Goal: Task Accomplishment & Management: Complete application form

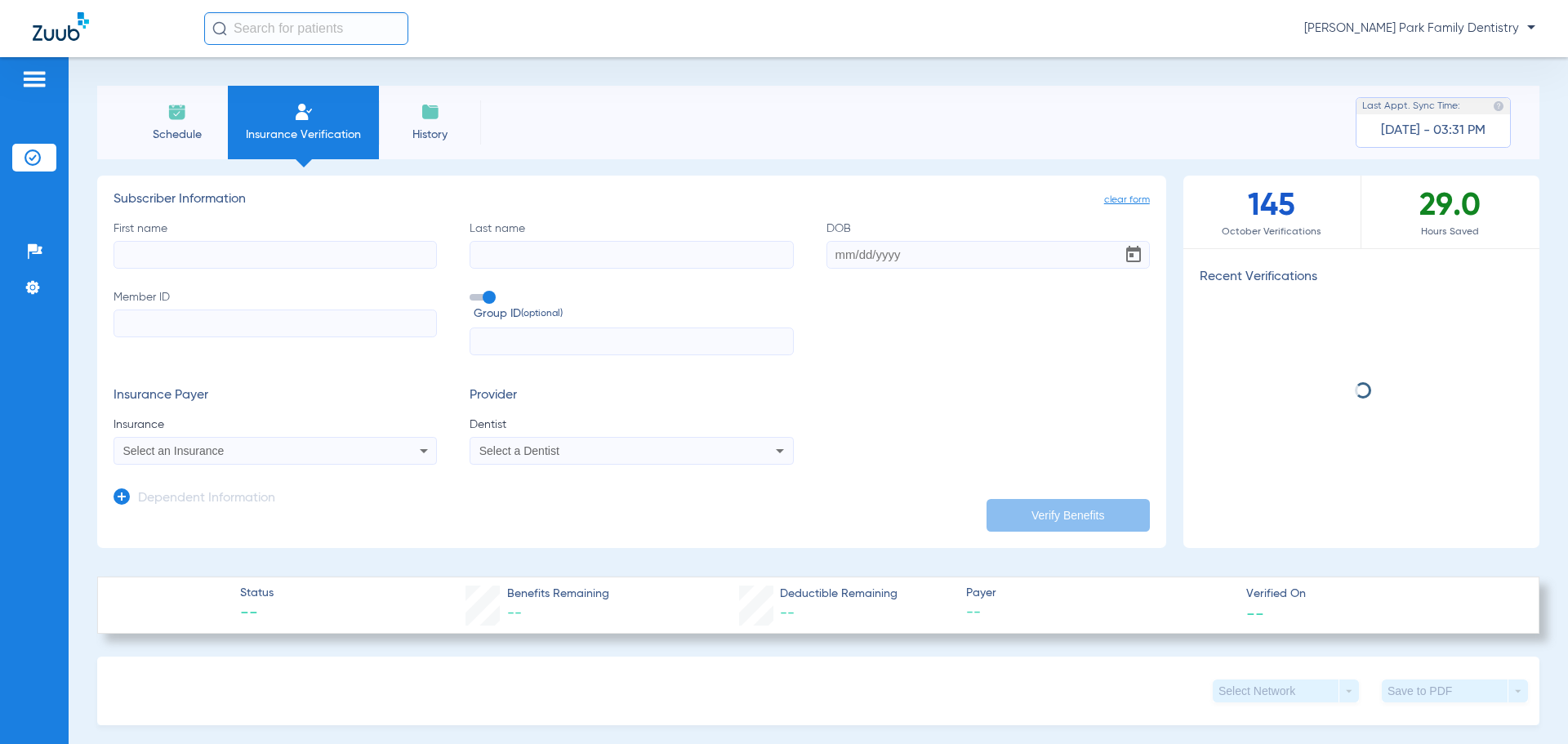
click at [298, 254] on input "First name" at bounding box center [275, 255] width 323 height 28
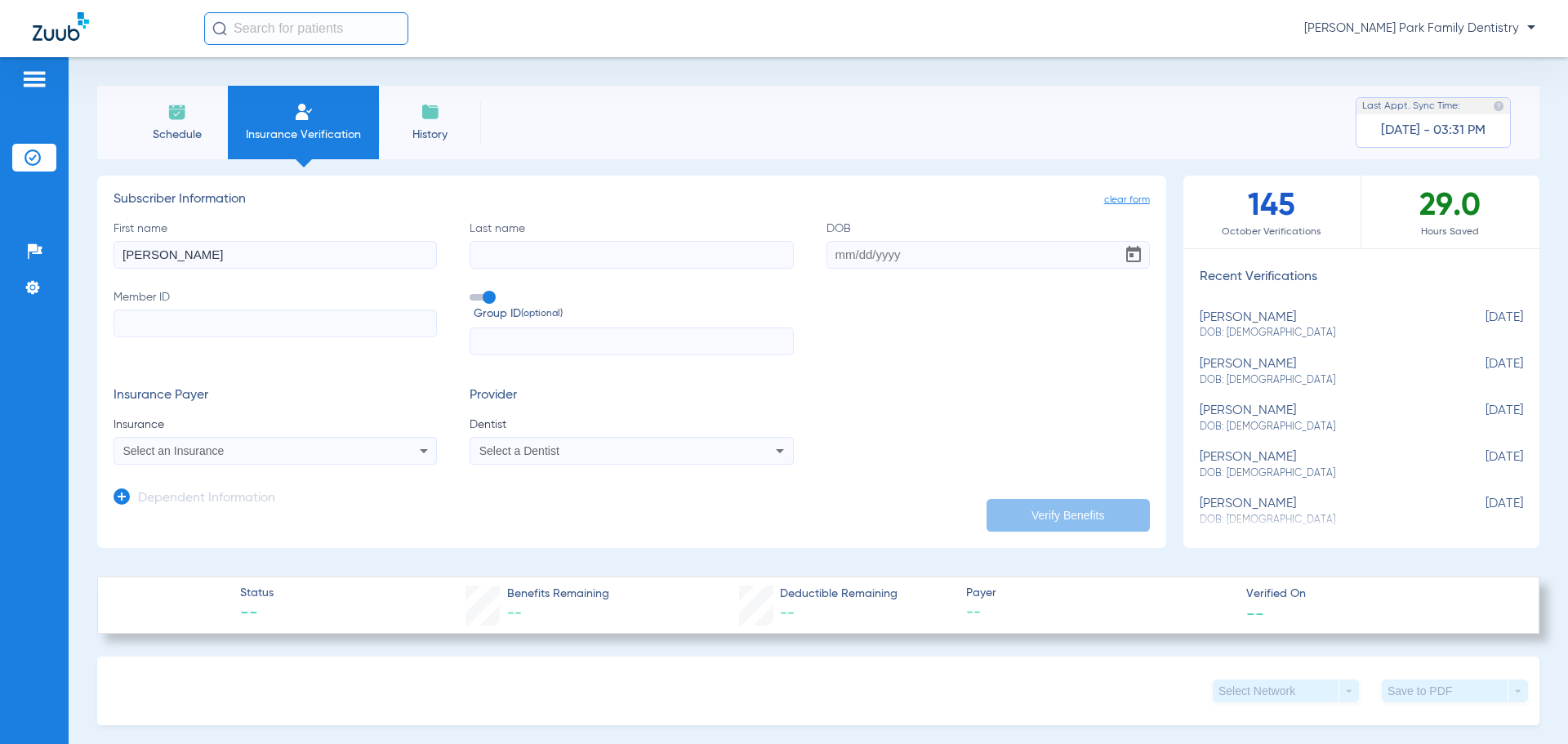
type input "[PERSON_NAME]"
type input "[PERSON_NAME] partidas"
type input "[DATE]"
click at [315, 315] on input "Member ID" at bounding box center [275, 323] width 323 height 28
type input "12Y0622402"
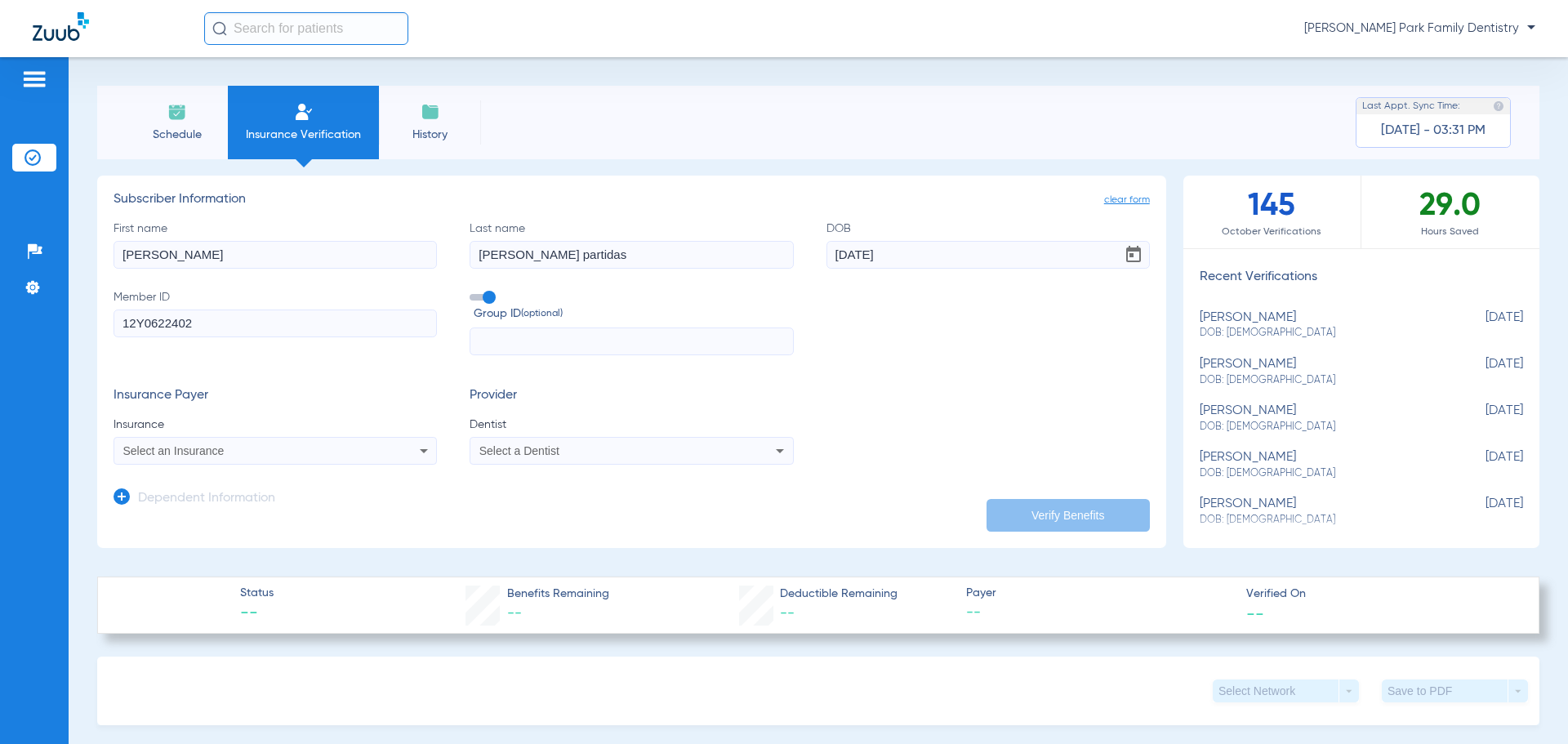
click at [496, 355] on input "text" at bounding box center [631, 341] width 323 height 28
click at [505, 341] on input "text" at bounding box center [631, 341] width 323 height 28
type input "CDVH511"
click at [326, 449] on div "Select an Insurance" at bounding box center [245, 450] width 244 height 12
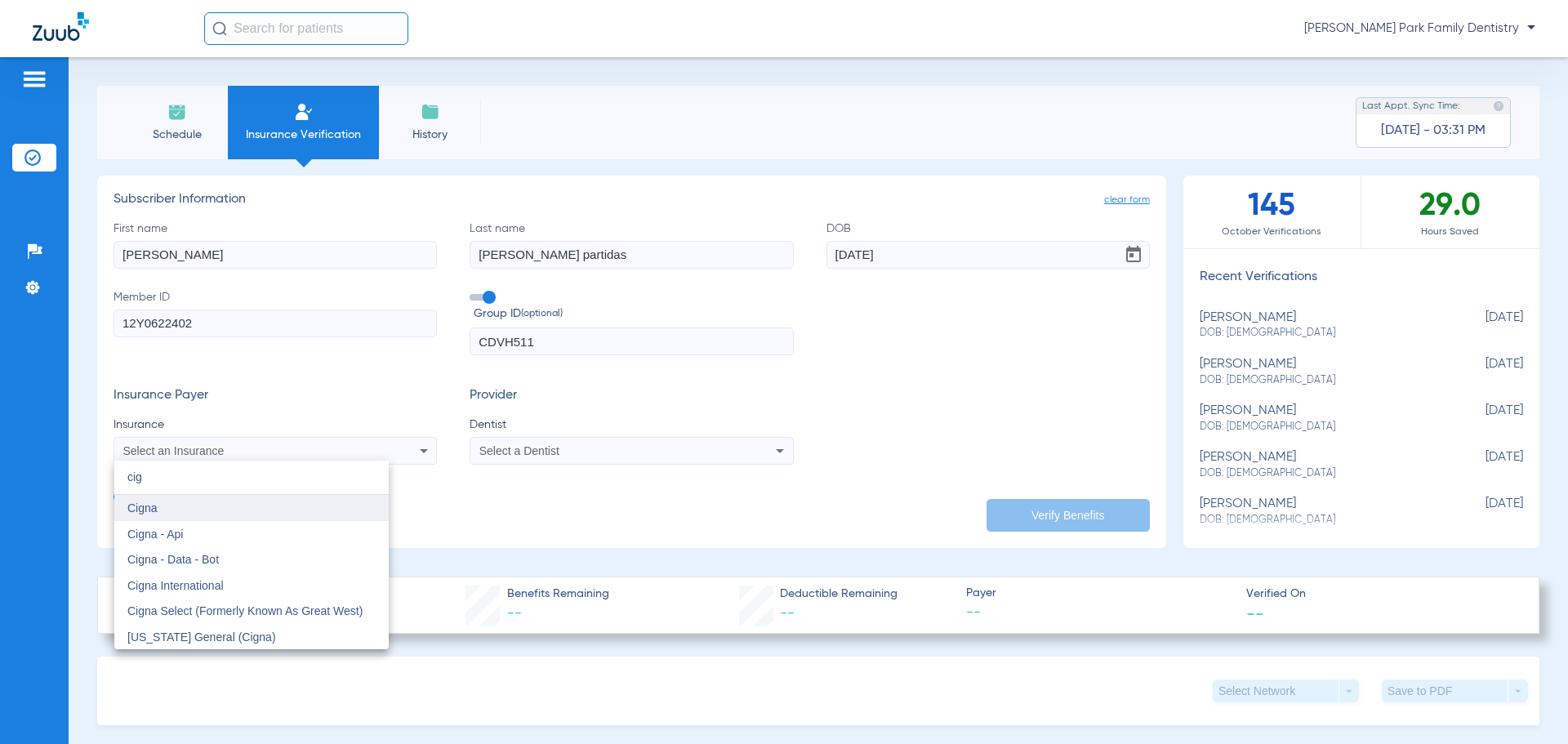
type input "cig"
click at [145, 506] on span "Cigna" at bounding box center [143, 507] width 30 height 13
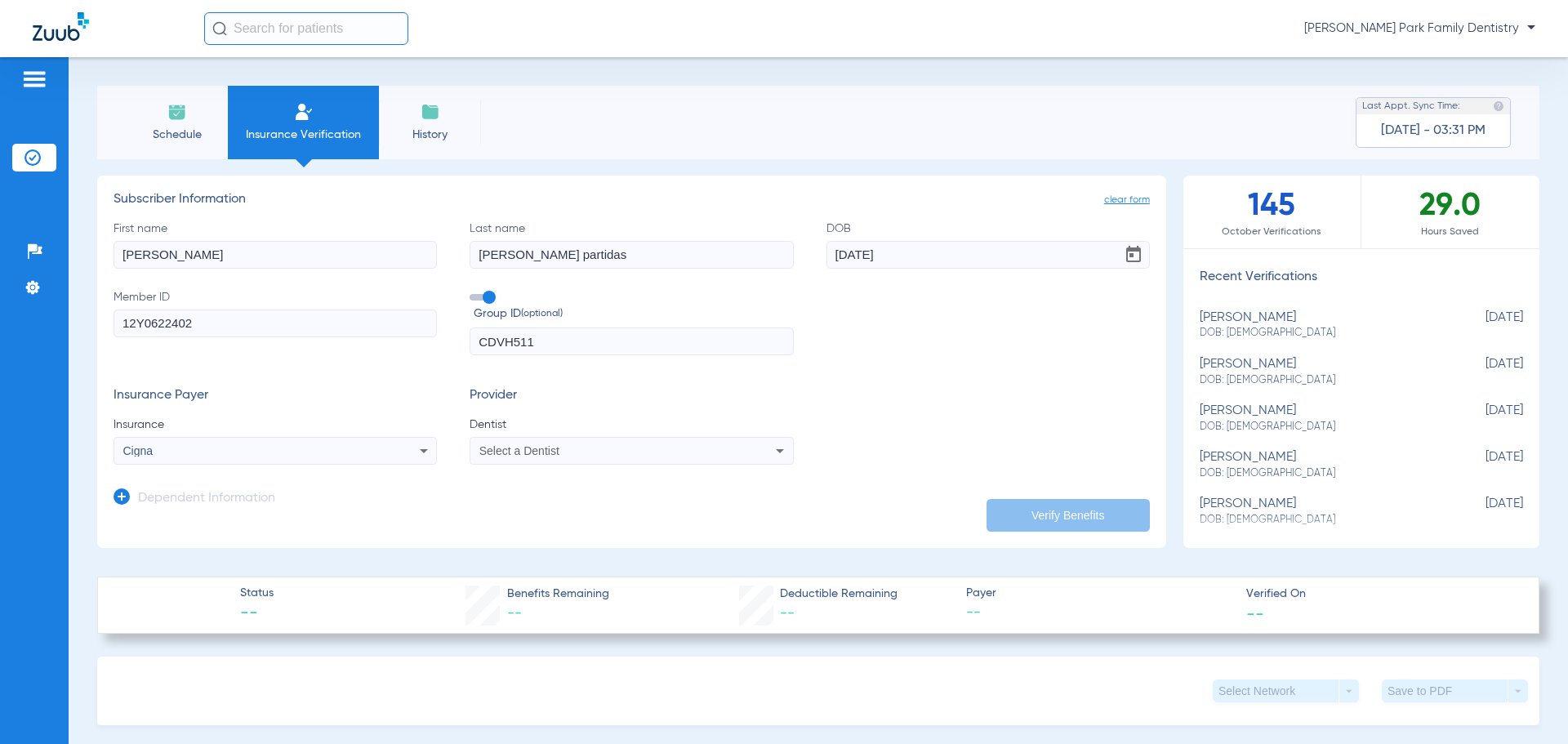
click at [631, 445] on div "Select a Dentist" at bounding box center [601, 450] width 244 height 12
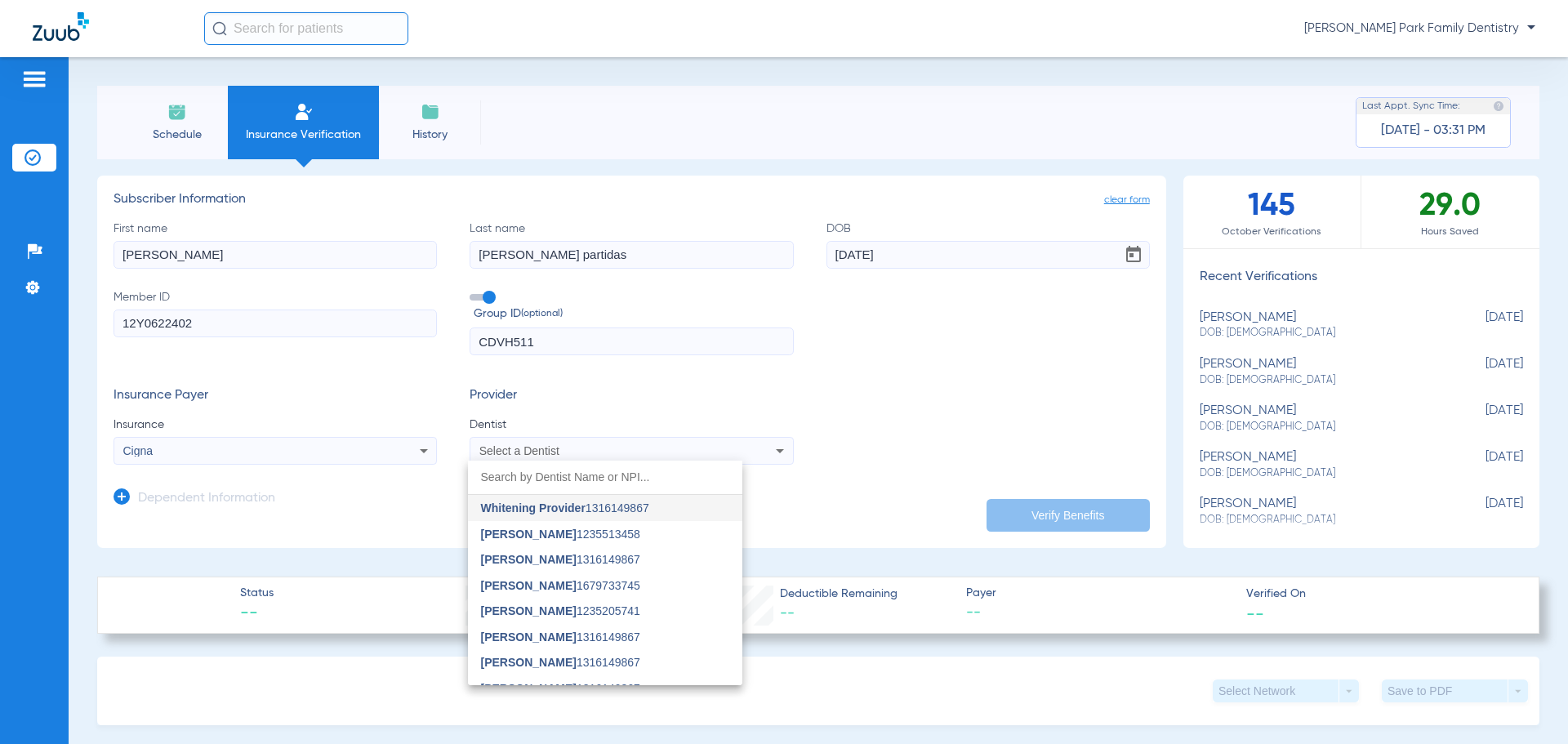
type input "s"
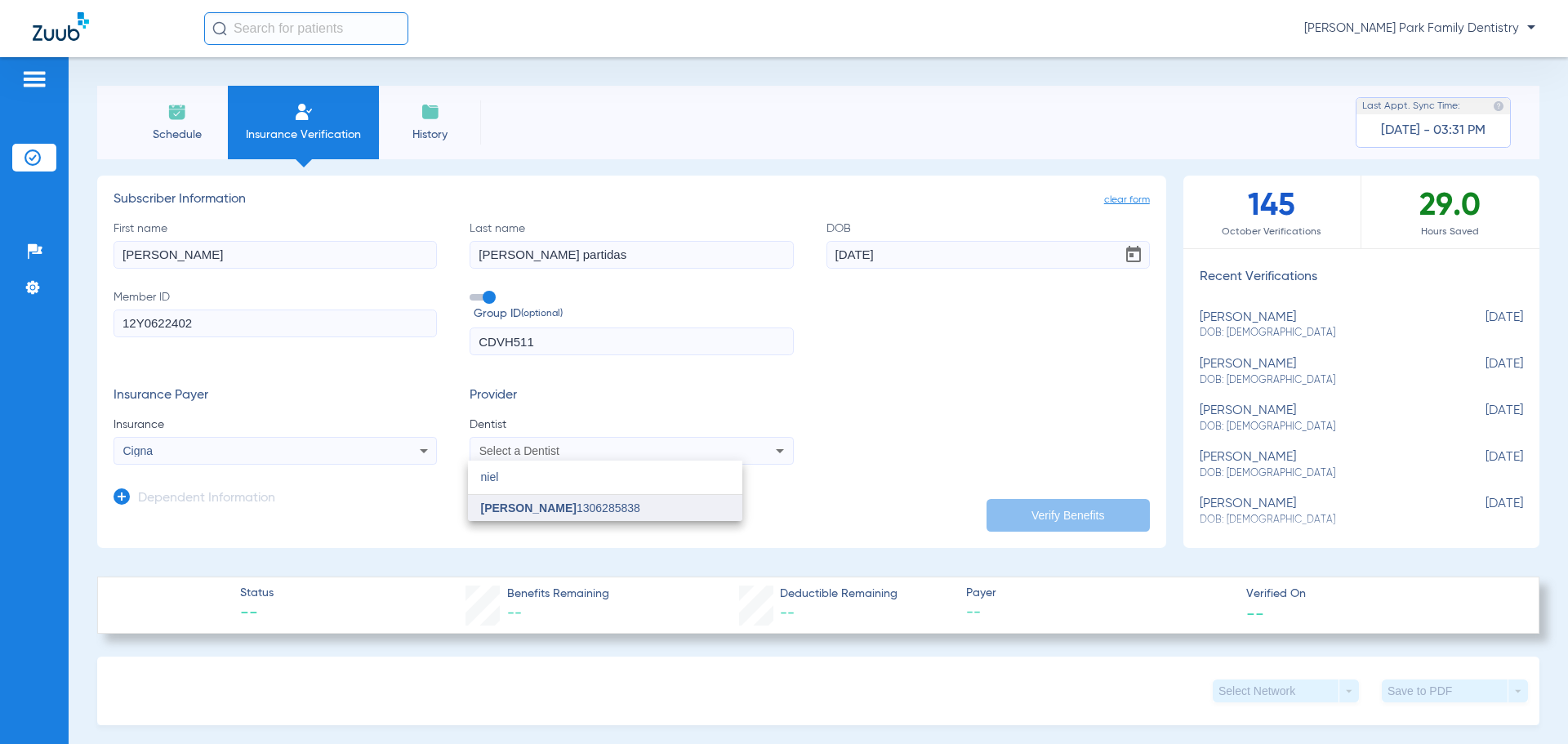
type input "niel"
click at [590, 510] on span "[PERSON_NAME] 1306285838" at bounding box center [561, 507] width 159 height 12
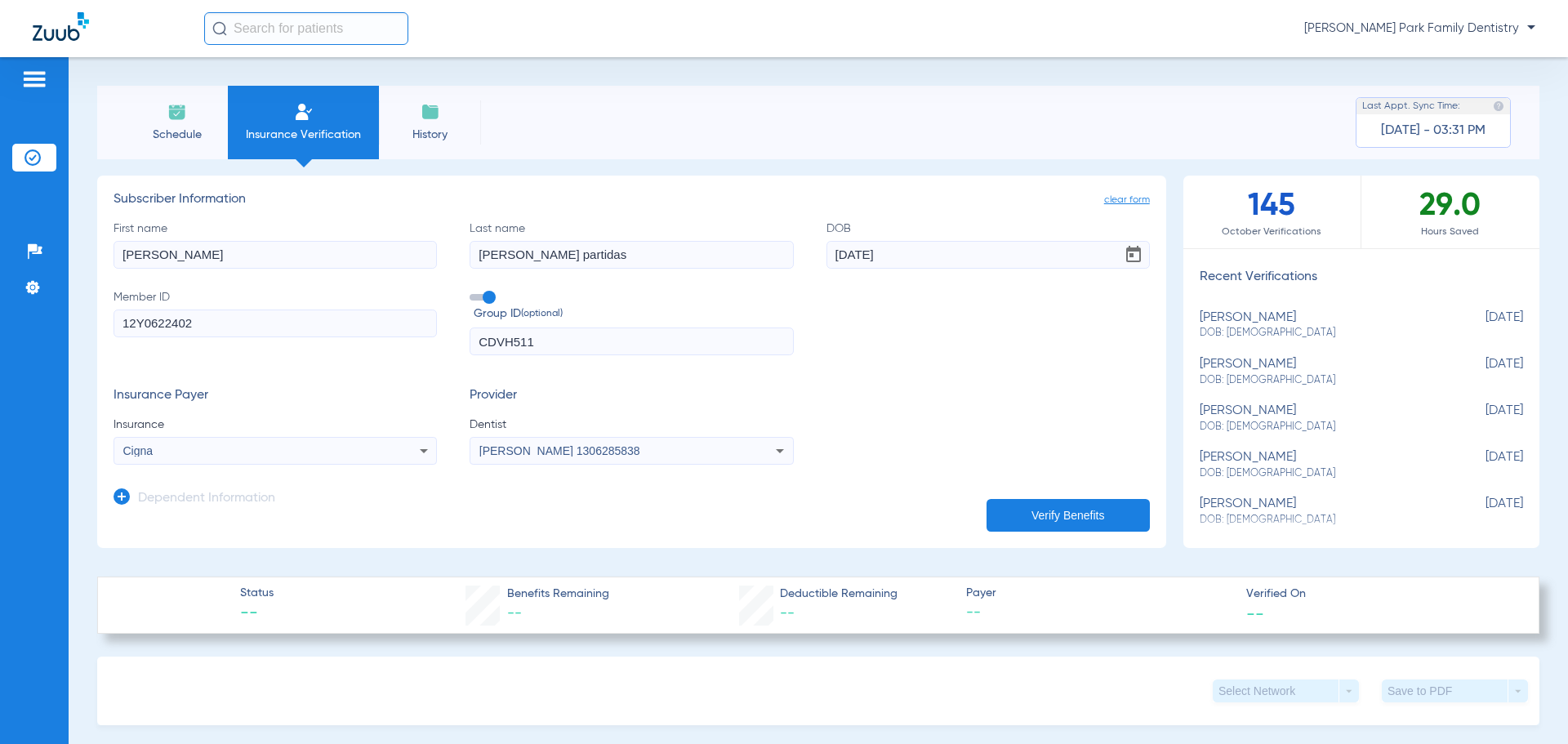
click at [872, 358] on form "First name [PERSON_NAME] Last name [PERSON_NAME] partidas DOB [DEMOGRAPHIC_DATA…" at bounding box center [631, 343] width 1036 height 245
click at [1040, 502] on button "Verify Benefits" at bounding box center [1068, 515] width 163 height 33
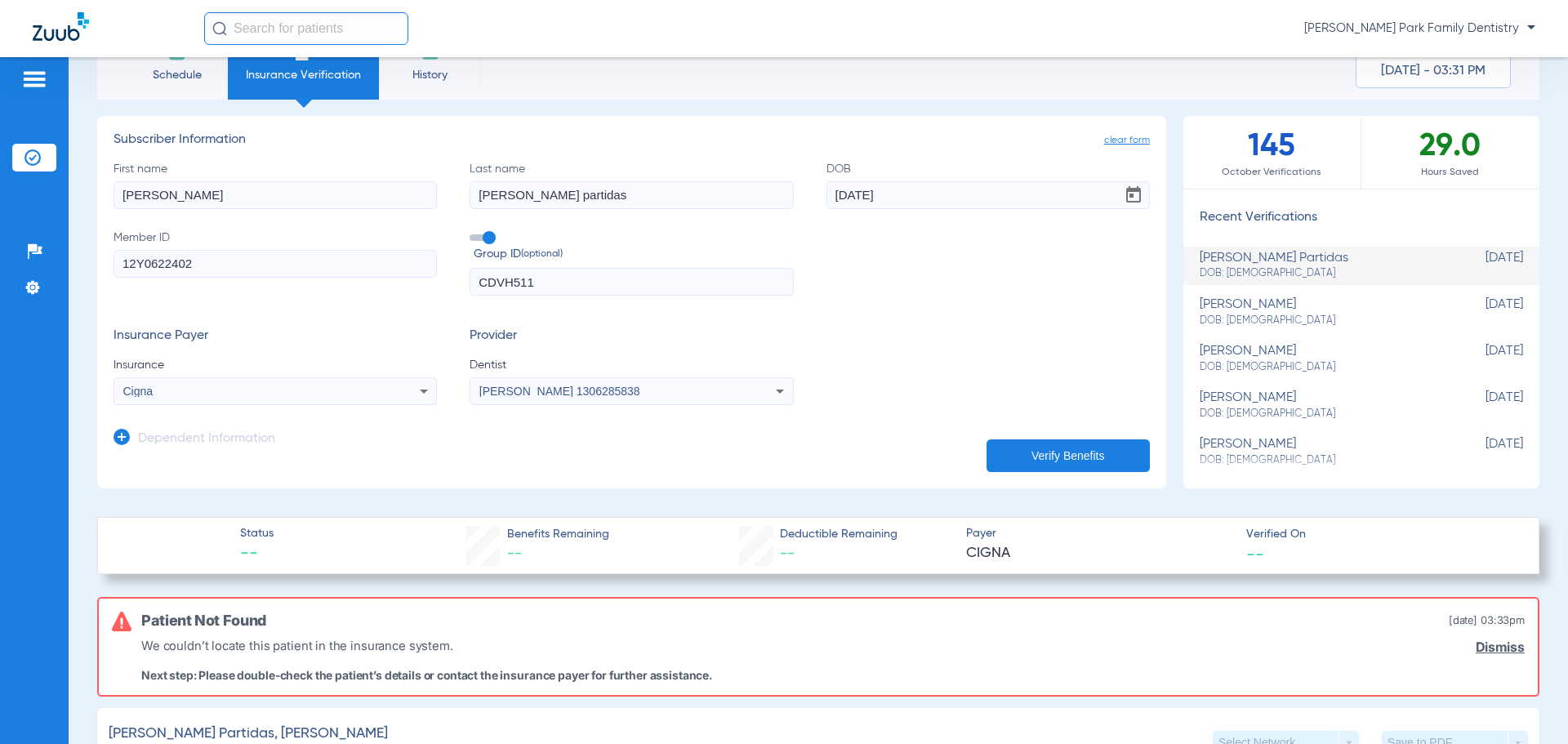
scroll to position [29, 0]
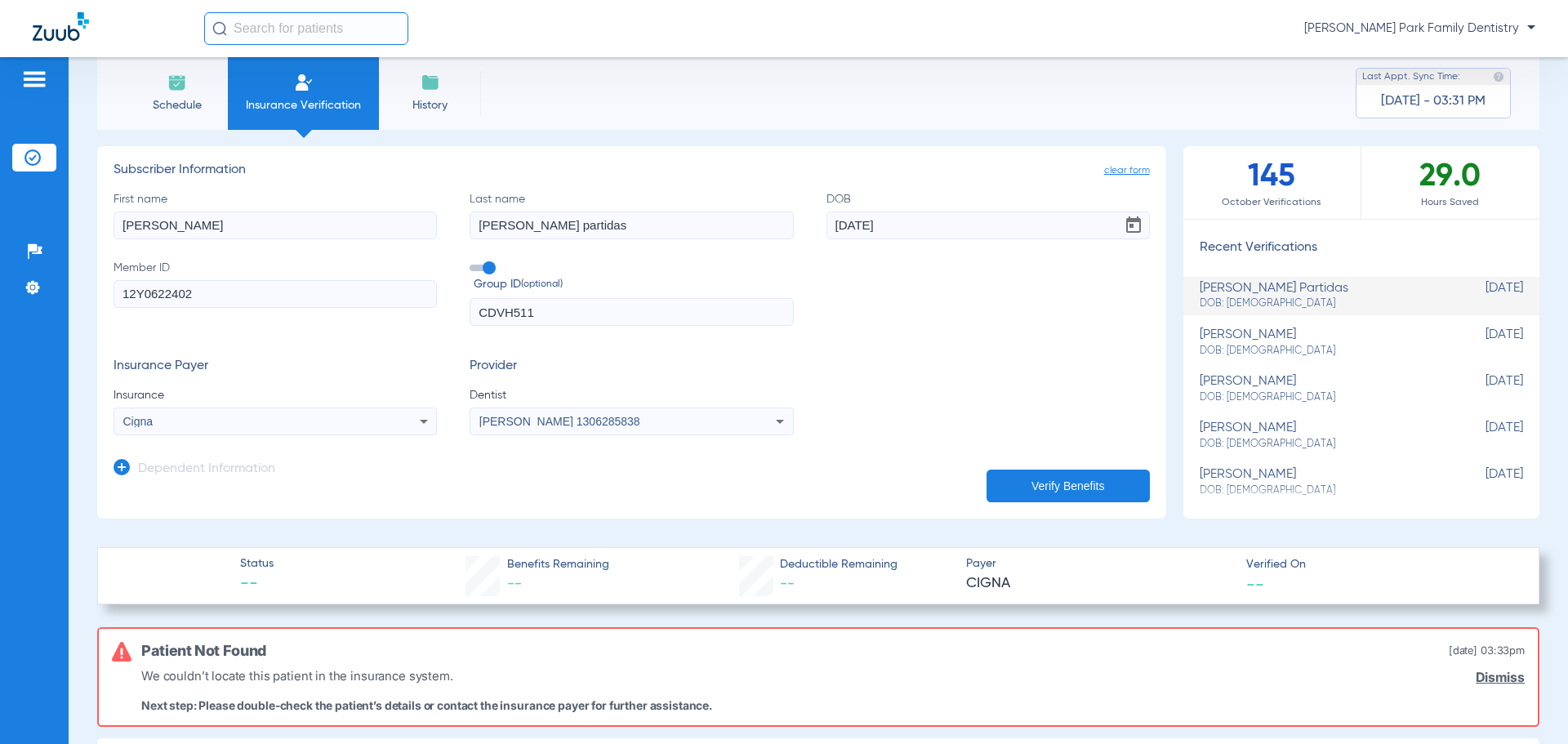
click at [422, 418] on icon at bounding box center [424, 422] width 20 height 20
type input "careing"
click at [972, 420] on div at bounding box center [784, 372] width 1568 height 744
